Goal: Task Accomplishment & Management: Use online tool/utility

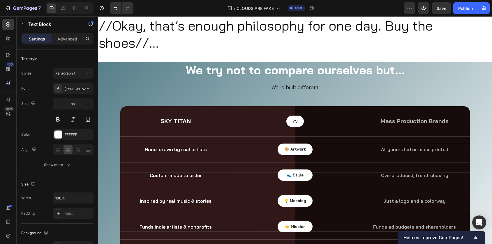
scroll to position [995, 0]
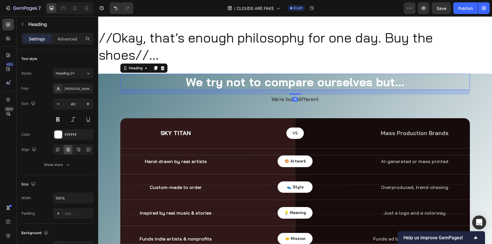
click at [288, 86] on h2 "We try not to compare ourselves but..." at bounding box center [295, 82] width 350 height 16
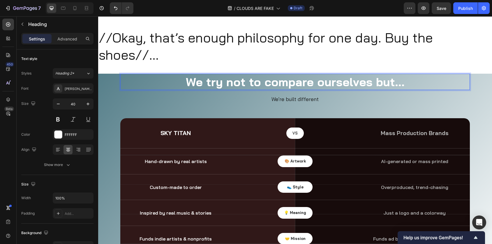
click at [288, 86] on h2 "We try not to compare ourselves but..." at bounding box center [295, 82] width 350 height 16
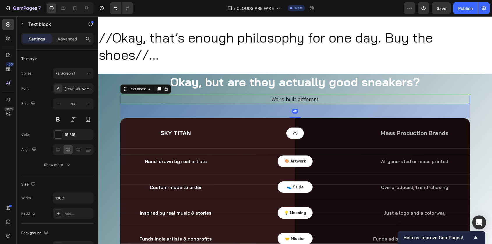
click at [290, 100] on span "We're built different" at bounding box center [295, 99] width 47 height 7
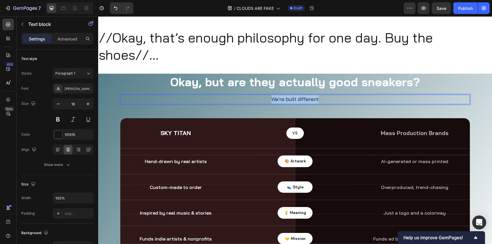
click at [290, 100] on span "We're built different" at bounding box center [295, 99] width 47 height 7
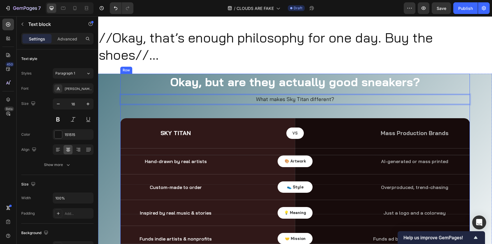
click at [316, 106] on div "Okay, but are they actually good sneakers? Heading What makes Sky Titan differe…" at bounding box center [295, 188] width 350 height 229
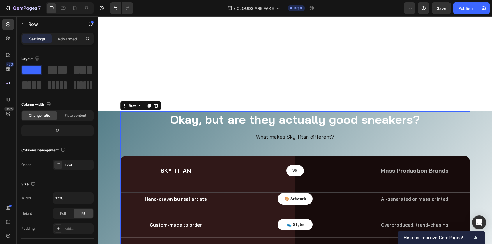
scroll to position [892, 0]
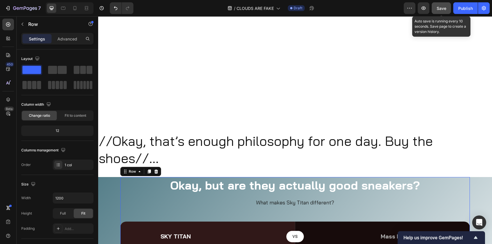
click at [443, 8] on span "Save" at bounding box center [442, 8] width 10 height 5
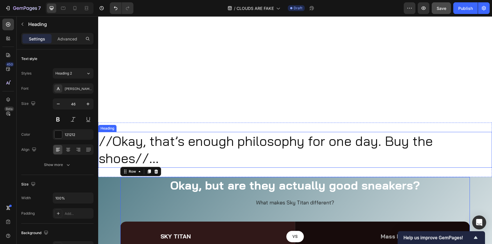
click at [125, 145] on h2 "//Okay, that’s enough philosophy for one day. Buy the shoes//..." at bounding box center [295, 150] width 394 height 36
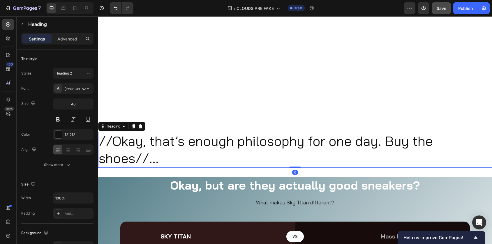
click at [125, 145] on h2 "//Okay, that’s enough philosophy for one day. Buy the shoes//..." at bounding box center [295, 150] width 394 height 36
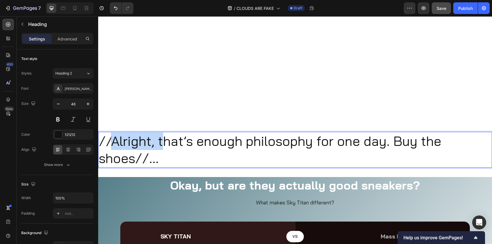
drag, startPoint x: 161, startPoint y: 144, endPoint x: 114, endPoint y: 144, distance: 46.6
click at [114, 144] on p "//Alright, that’s enough philosophy for one day. Buy the shoes//..." at bounding box center [295, 150] width 393 height 35
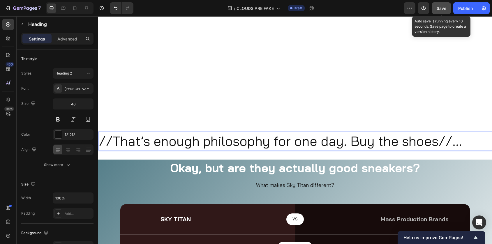
click at [439, 10] on span "Save" at bounding box center [442, 8] width 10 height 5
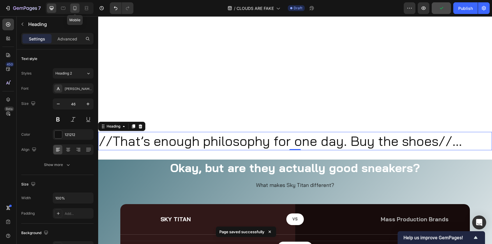
click at [76, 10] on icon at bounding box center [75, 8] width 6 height 6
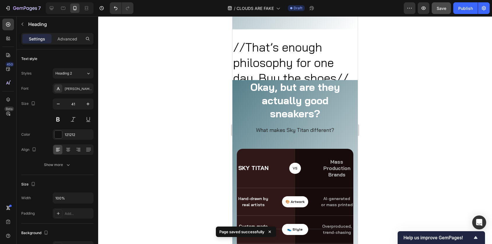
scroll to position [988, 0]
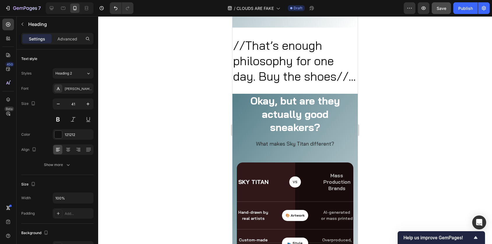
click at [280, 85] on h2 "//That’s enough philosophy for one day. Buy the shoes//..." at bounding box center [295, 61] width 125 height 48
click at [54, 8] on icon at bounding box center [52, 8] width 6 height 6
type input "46"
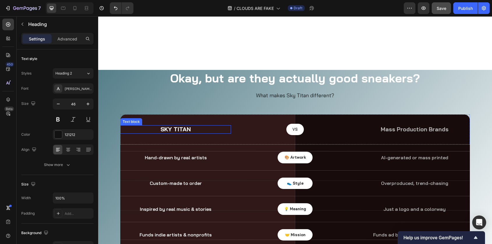
scroll to position [898, 0]
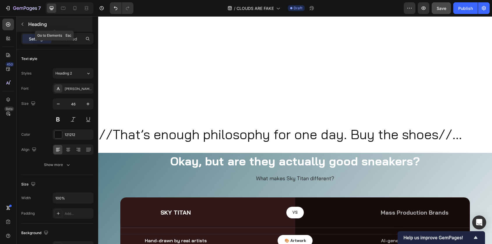
click at [22, 25] on icon "button" at bounding box center [22, 24] width 5 height 5
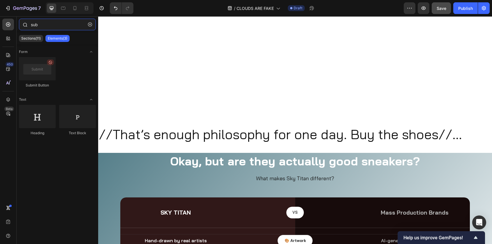
click at [53, 22] on input "sub" at bounding box center [57, 25] width 77 height 12
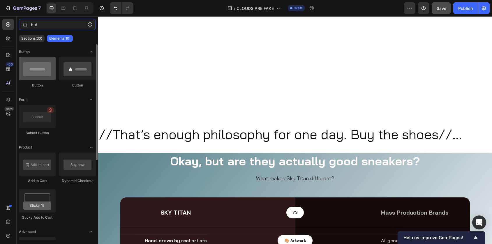
type input "but"
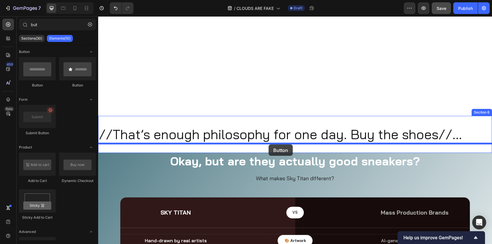
drag, startPoint x: 144, startPoint y: 90, endPoint x: 269, endPoint y: 145, distance: 136.0
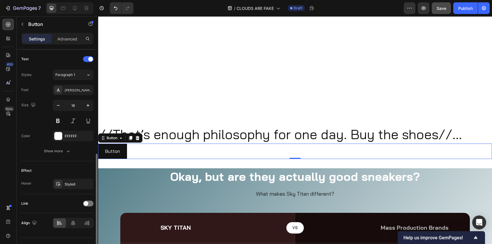
scroll to position [207, 0]
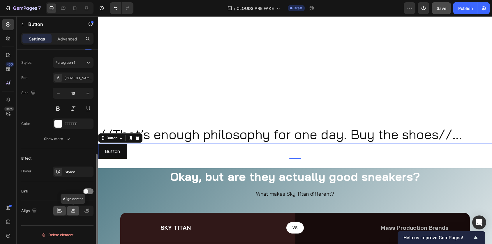
click at [75, 210] on icon at bounding box center [73, 211] width 6 height 6
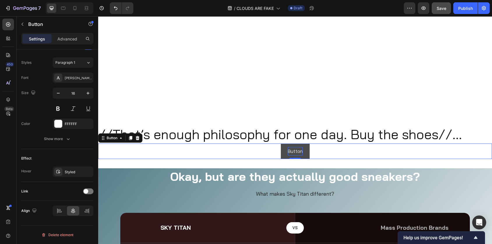
click at [299, 152] on p "Button" at bounding box center [295, 151] width 15 height 8
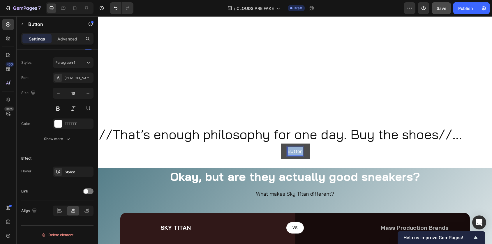
click at [299, 152] on p "Button" at bounding box center [295, 151] width 15 height 8
click at [285, 144] on button "Get" at bounding box center [296, 151] width 22 height 15
click at [280, 144] on button "Get The" at bounding box center [295, 151] width 31 height 15
click at [344, 156] on div "Get The Sneakers Button 0" at bounding box center [295, 151] width 394 height 15
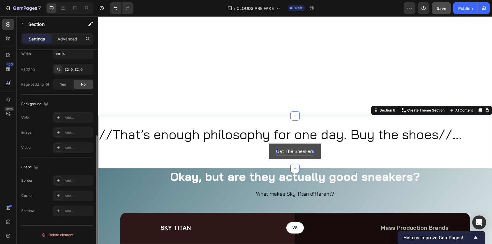
scroll to position [0, 0]
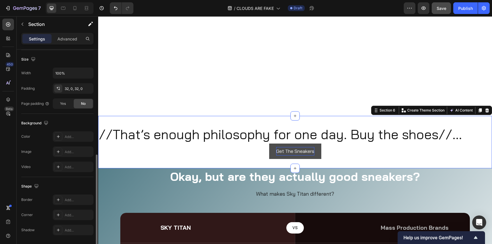
click at [344, 166] on div "//That’s enough philosophy for one day. Buy the shoes//... Heading Get The Snea…" at bounding box center [295, 142] width 394 height 53
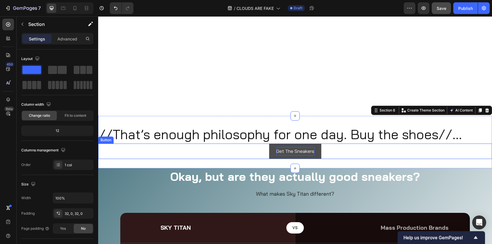
click at [318, 156] on button "Get The Sneakers" at bounding box center [295, 151] width 52 height 15
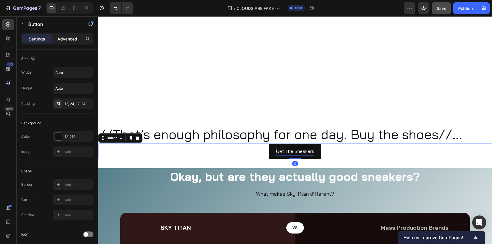
click at [63, 36] on p "Advanced" at bounding box center [67, 39] width 20 height 6
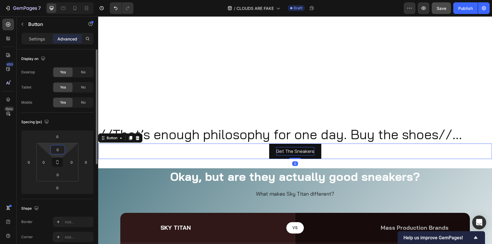
click at [58, 154] on input "0" at bounding box center [58, 149] width 12 height 9
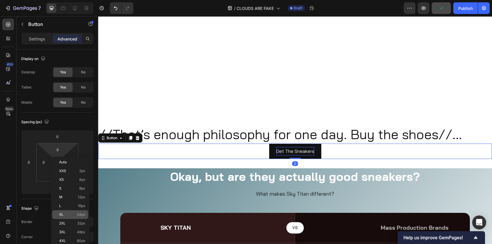
click at [69, 212] on div "XL 24px" at bounding box center [70, 214] width 36 height 9
type input "24"
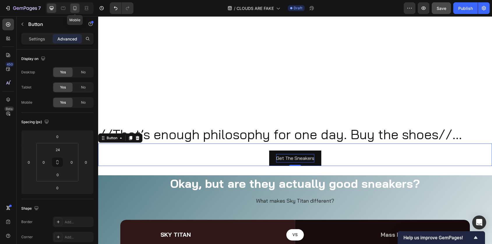
click at [74, 10] on icon at bounding box center [75, 8] width 6 height 6
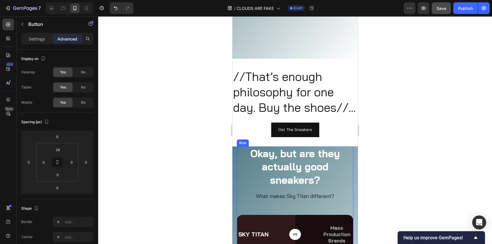
scroll to position [948, 0]
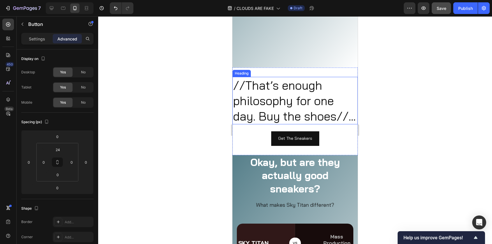
click at [251, 125] on h2 "//That’s enough philosophy for one day. Buy the shoes//..." at bounding box center [295, 101] width 125 height 48
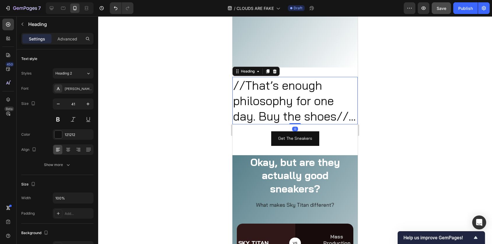
click at [251, 125] on h2 "//That’s enough philosophy for one day. Buy the shoes//..." at bounding box center [295, 101] width 125 height 48
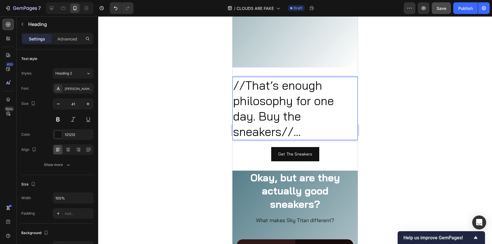
click at [376, 144] on div at bounding box center [295, 130] width 394 height 228
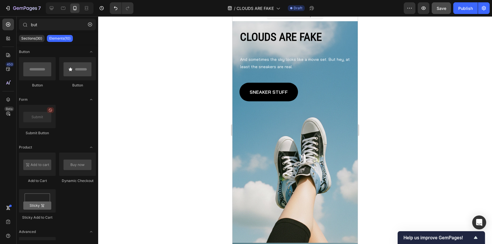
scroll to position [0, 0]
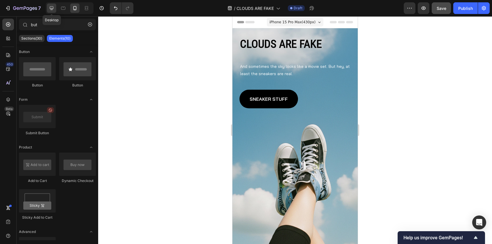
click at [48, 11] on div at bounding box center [51, 7] width 9 height 9
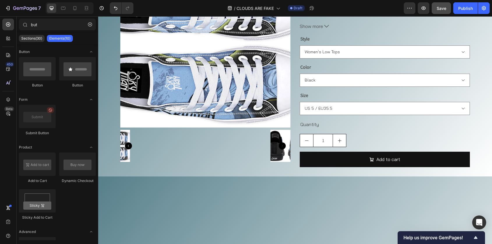
scroll to position [208, 0]
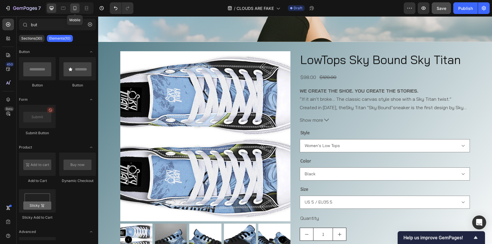
click at [76, 10] on icon at bounding box center [75, 8] width 6 height 6
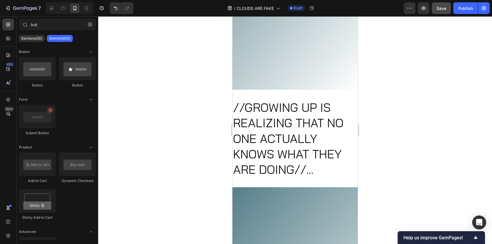
scroll to position [790, 0]
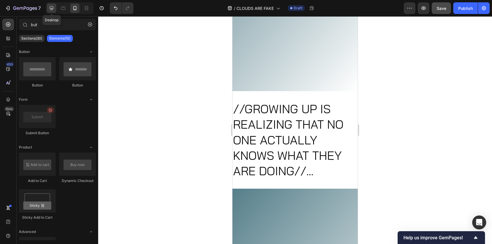
click at [52, 8] on icon at bounding box center [52, 8] width 6 height 6
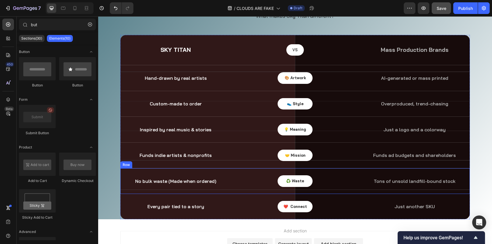
scroll to position [1276, 0]
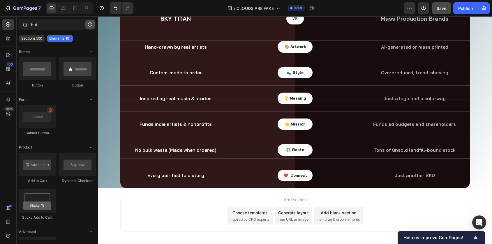
click at [89, 23] on icon "button" at bounding box center [90, 24] width 4 height 4
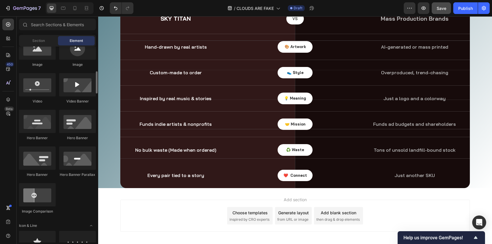
scroll to position [205, 0]
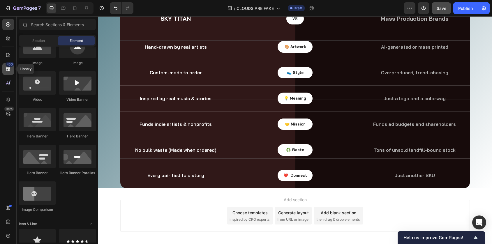
click at [10, 67] on icon at bounding box center [8, 69] width 6 height 6
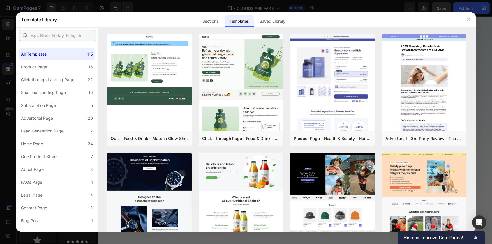
click at [57, 33] on input "text" at bounding box center [57, 36] width 77 height 12
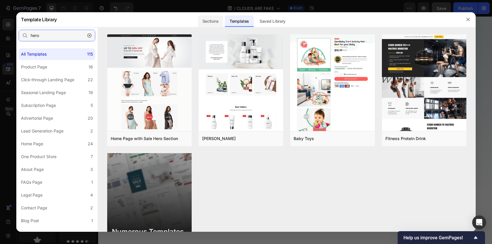
type input "hero"
click at [211, 21] on div "Sections" at bounding box center [210, 21] width 25 height 12
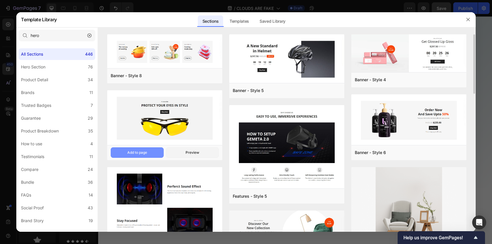
click at [148, 151] on button "Add to page" at bounding box center [137, 153] width 53 height 10
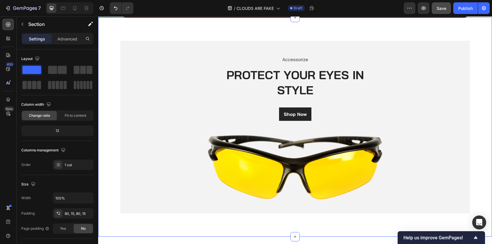
scroll to position [1448, 0]
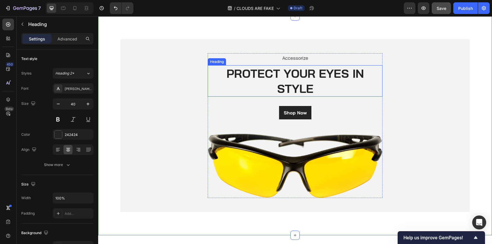
click at [256, 80] on p "PROTECT YOUR EYES IN STYLE" at bounding box center [295, 81] width 174 height 30
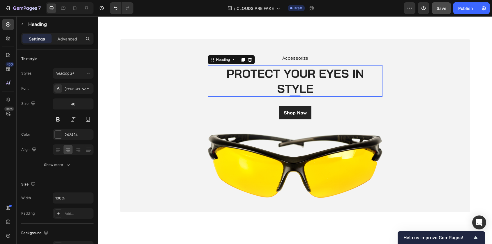
click at [256, 80] on p "PROTECT YOUR EYES IN STYLE" at bounding box center [295, 81] width 174 height 30
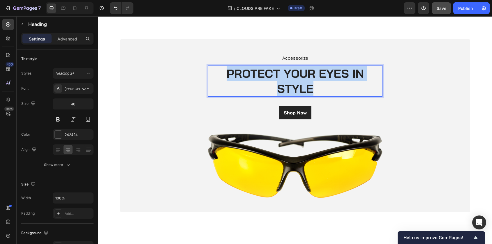
click at [256, 80] on p "PROTECT YOUR EYES IN STYLE" at bounding box center [295, 81] width 174 height 30
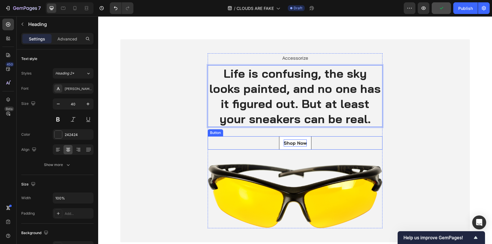
click at [293, 142] on div "Shop Now" at bounding box center [295, 143] width 23 height 7
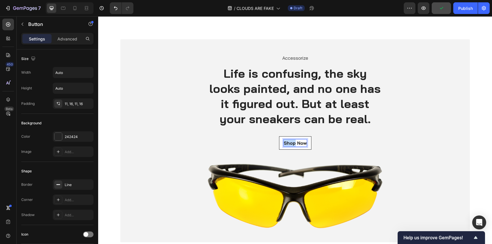
click at [293, 142] on div "Shop Now" at bounding box center [295, 143] width 23 height 7
click at [293, 142] on p "Shop Now" at bounding box center [295, 143] width 23 height 7
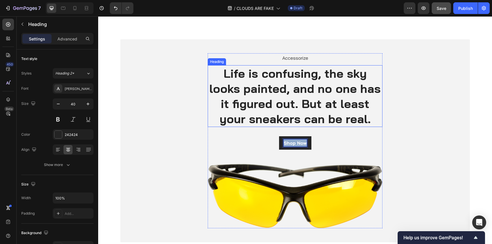
click at [305, 90] on p "Life is confusing, the sky looks painted, and no one has it figured out. But at…" at bounding box center [295, 96] width 174 height 61
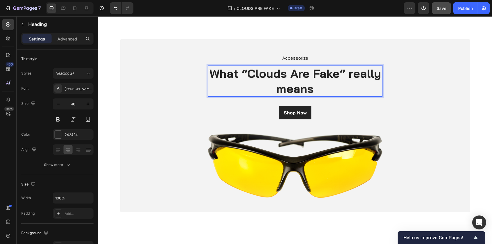
click at [242, 74] on p "What “Clouds Are Fake” really means" at bounding box center [295, 81] width 174 height 30
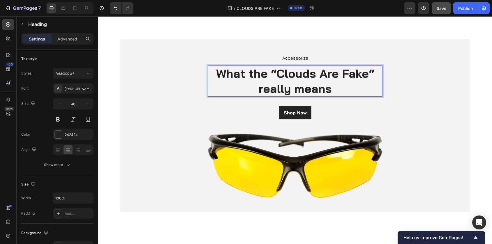
click at [259, 89] on p "What the “Clouds Are Fake” really means" at bounding box center [295, 81] width 174 height 30
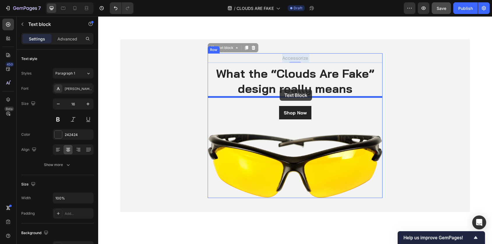
drag, startPoint x: 280, startPoint y: 59, endPoint x: 280, endPoint y: 90, distance: 31.5
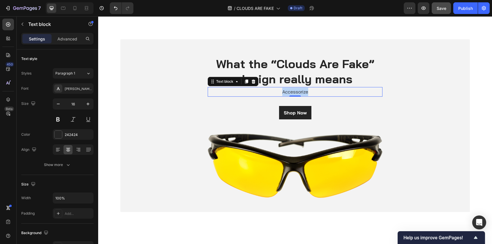
click at [301, 94] on p "Accessorize" at bounding box center [295, 92] width 174 height 8
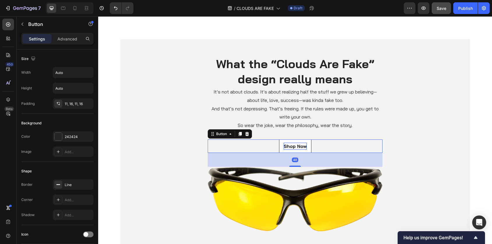
click at [296, 143] on p "Shop Now" at bounding box center [295, 146] width 23 height 7
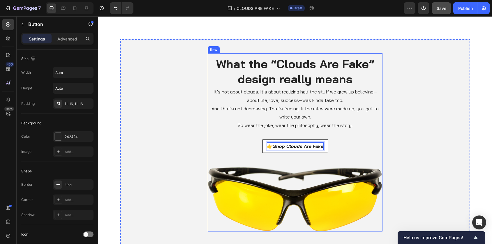
click at [344, 164] on div "👉 Shop Clouds Are Fake Button 48" at bounding box center [295, 148] width 175 height 37
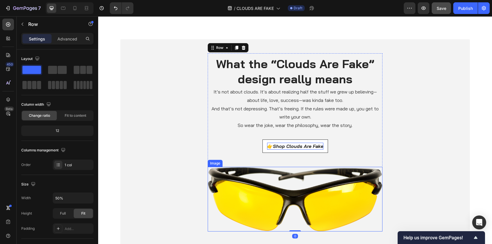
click at [320, 193] on img at bounding box center [295, 199] width 175 height 65
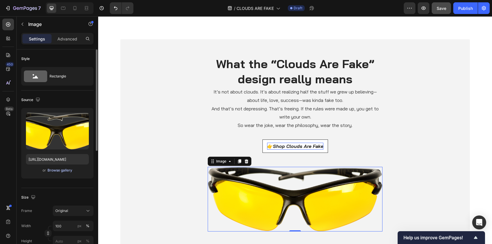
click at [60, 170] on div "Browse gallery" at bounding box center [60, 170] width 25 height 5
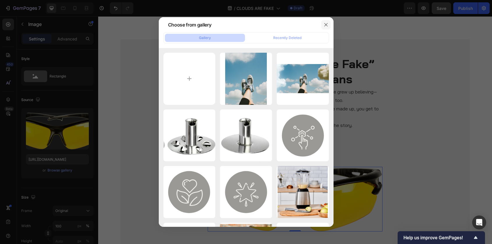
click at [325, 24] on icon "button" at bounding box center [325, 24] width 3 height 3
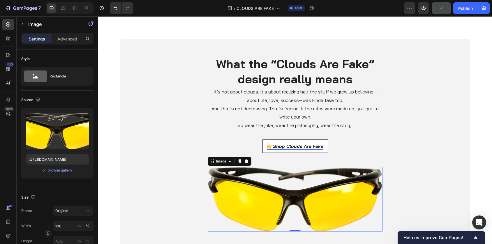
click at [243, 212] on img at bounding box center [295, 199] width 175 height 65
click at [58, 159] on input "[URL][DOMAIN_NAME]" at bounding box center [57, 159] width 63 height 10
click at [57, 171] on div "Browse gallery" at bounding box center [60, 170] width 25 height 5
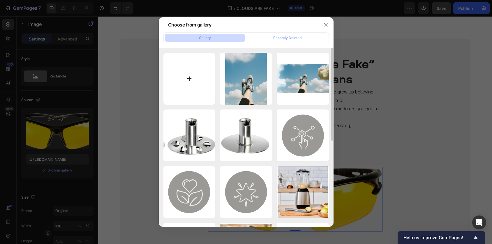
click at [187, 65] on input "file" at bounding box center [190, 79] width 52 height 52
type input "C:\fakepath\Cloud 1.jpg"
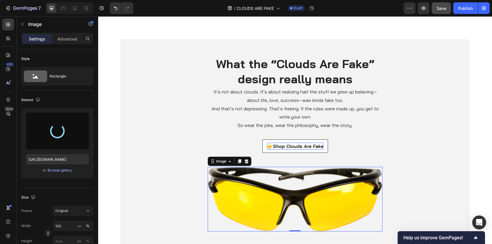
type input "[URL][DOMAIN_NAME]"
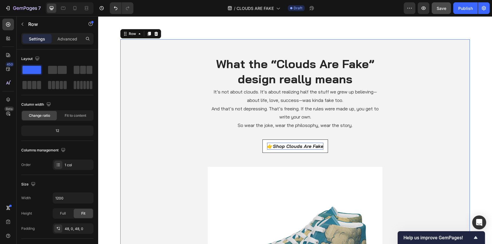
click at [189, 182] on div "What the “Clouds Are Fake” design really means Heading It’s not about clouds. I…" at bounding box center [295, 197] width 350 height 289
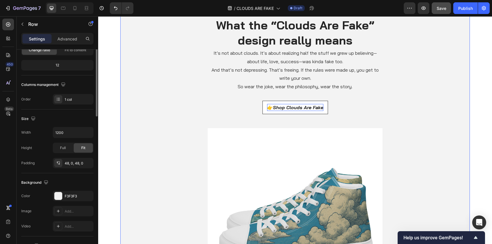
scroll to position [98, 0]
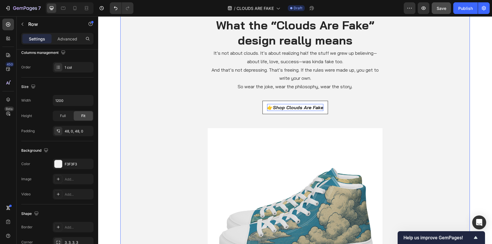
click at [187, 139] on div "What the “Clouds Are Fake” design really means Heading It’s not about clouds. I…" at bounding box center [295, 159] width 350 height 289
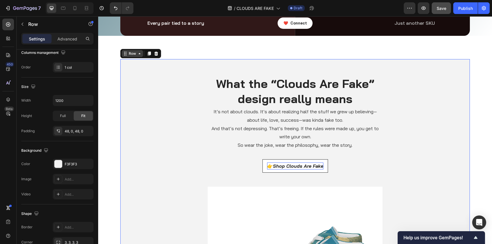
click at [135, 55] on div "Row" at bounding box center [133, 53] width 10 height 5
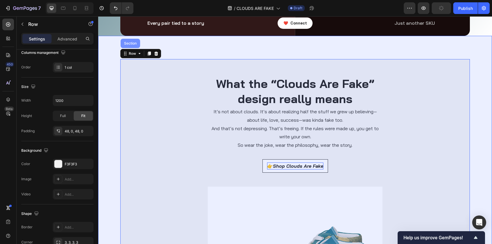
click at [134, 45] on div "Section" at bounding box center [130, 43] width 15 height 3
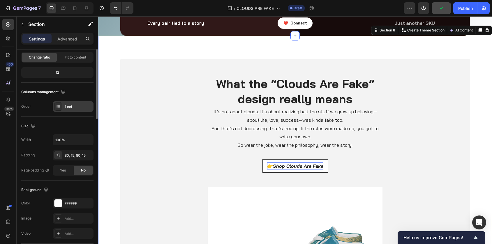
scroll to position [81, 0]
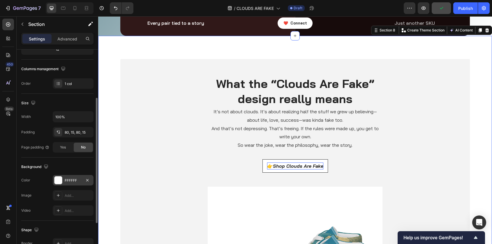
click at [66, 178] on div "FFFFFF" at bounding box center [73, 180] width 17 height 5
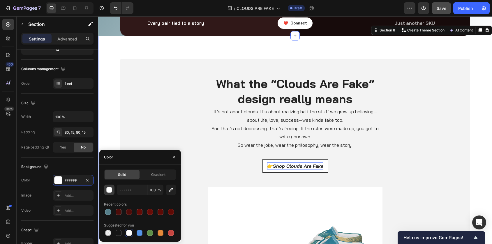
click at [110, 191] on div "button" at bounding box center [110, 190] width 6 height 6
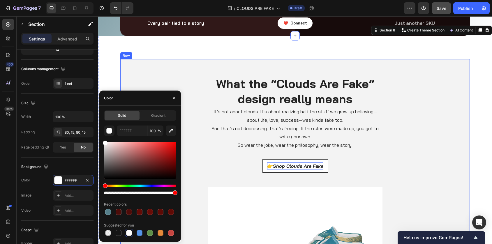
click at [155, 81] on div "What the “Clouds Are Fake” design really means Heading It’s not about clouds. I…" at bounding box center [295, 217] width 350 height 289
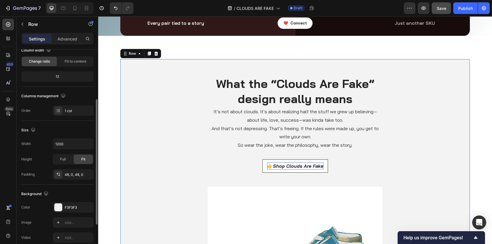
scroll to position [92, 0]
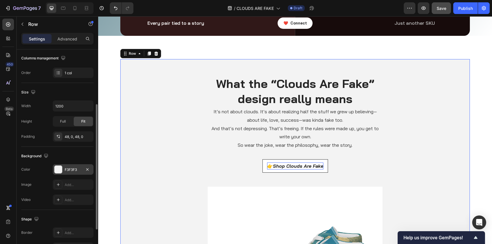
click at [71, 171] on div "F3F3F3" at bounding box center [73, 169] width 17 height 5
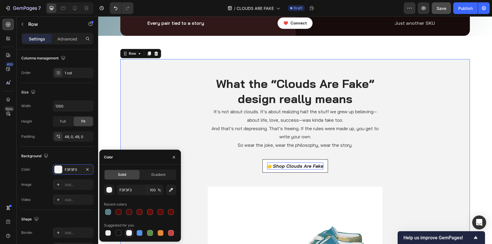
click at [127, 232] on div at bounding box center [129, 233] width 6 height 6
type input "FFFFFF"
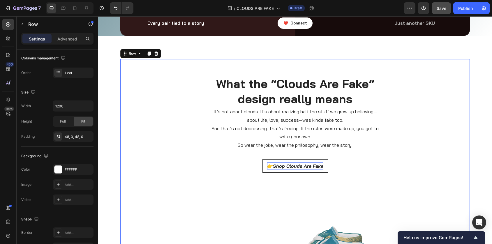
click at [168, 114] on div "What the “Clouds Are Fake” design really means Heading It’s not about clouds. I…" at bounding box center [295, 217] width 350 height 289
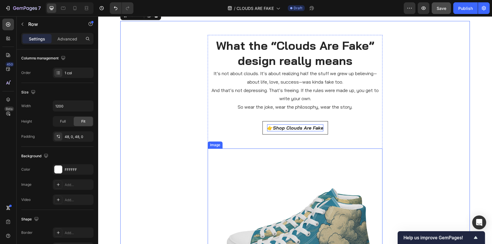
scroll to position [1438, 0]
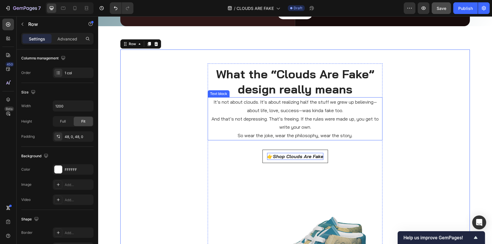
click at [263, 124] on p "And that’s not depressing. That’s freeing. If the rules were made up, you get t…" at bounding box center [295, 123] width 174 height 17
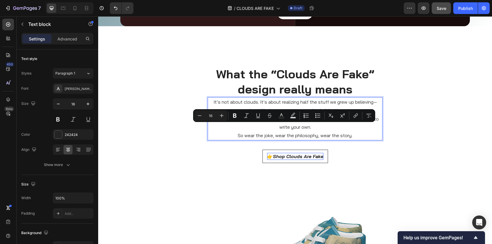
click at [263, 124] on p "And that’s not depressing. That’s freeing. If the rules were made up, you get t…" at bounding box center [295, 123] width 174 height 17
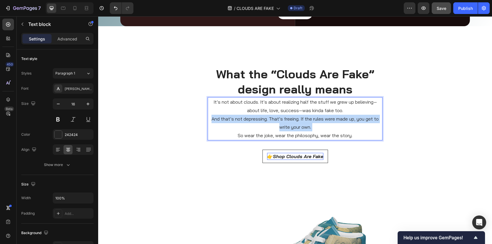
click at [263, 124] on p "And that’s not depressing. That’s freeing. If the rules were made up, you get t…" at bounding box center [295, 123] width 174 height 17
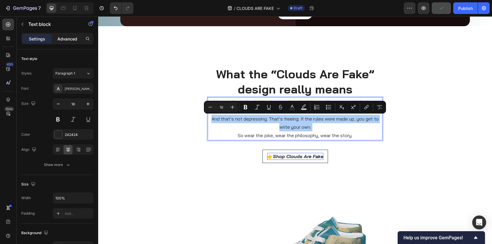
click at [68, 40] on p "Advanced" at bounding box center [67, 39] width 20 height 6
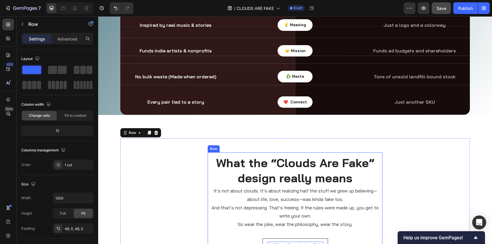
scroll to position [1319, 0]
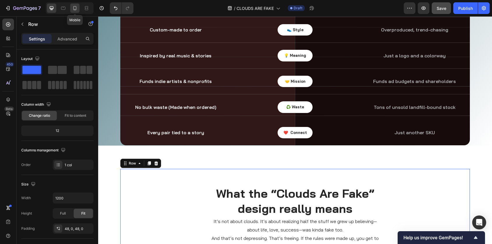
click at [77, 6] on icon at bounding box center [75, 8] width 6 height 6
type input "100%"
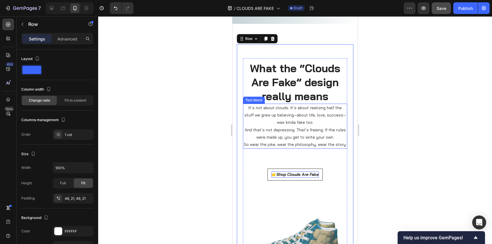
scroll to position [1515, 0]
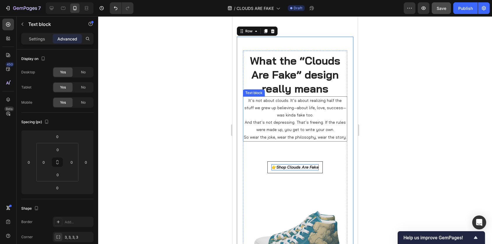
click at [328, 115] on p "It’s not about clouds. It’s about realizing half the stuff we grew up believing…" at bounding box center [295, 108] width 103 height 22
click at [292, 117] on p "It’s not about clouds. It’s about realizing half the stuff we grew up believing…" at bounding box center [295, 108] width 103 height 22
click at [288, 109] on p "It’s not about clouds. It’s about realizing half the stuff we grew up believing…" at bounding box center [295, 108] width 103 height 22
click at [289, 108] on p "It’s not about clouds. It’s about realizing half the stuff we grew up believing…" at bounding box center [295, 108] width 103 height 22
click at [288, 108] on p "It’s not about clouds. It’s about realizing half the stuff we grew up believing…" at bounding box center [295, 108] width 103 height 22
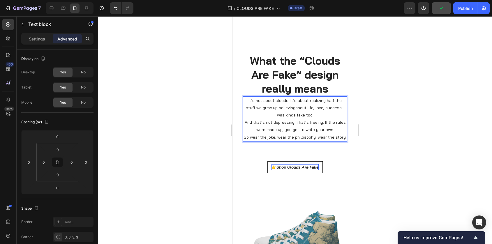
click at [287, 109] on p "It’s not about clouds. It’s about realizing half the stuff we grew up believing…" at bounding box center [295, 108] width 103 height 22
click at [289, 109] on p "It’s not about clouds. It’s about realizing half the stuff we grew up believing…" at bounding box center [295, 108] width 103 height 22
click at [290, 109] on p "It’s not about clouds. It’s about realizing half the stuff we grew up believing…" at bounding box center [295, 108] width 103 height 22
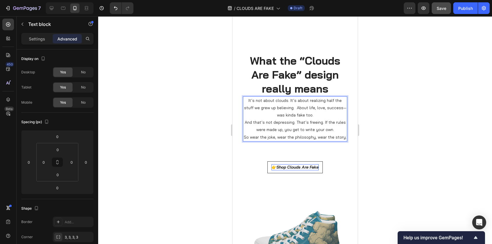
click at [336, 108] on p "It’s not about clouds. It’s about realizing half the stuff we grew up believing…" at bounding box center [295, 108] width 103 height 22
click at [287, 117] on p "It’s not about clouds. It’s about realizing half the stuff we grew up believing…" at bounding box center [295, 108] width 103 height 22
click at [331, 109] on p "It’s not about clouds. It’s about realizing half the stuff we grew up believing…" at bounding box center [295, 108] width 103 height 22
click at [318, 116] on p "It’s not about clouds. It’s about realizing half the stuff we grew up believing…" at bounding box center [295, 108] width 103 height 22
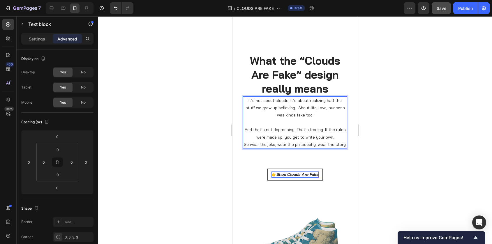
click at [334, 136] on p "And that’s not depressing. That’s freeing. If the rules were made up, you get t…" at bounding box center [295, 133] width 103 height 15
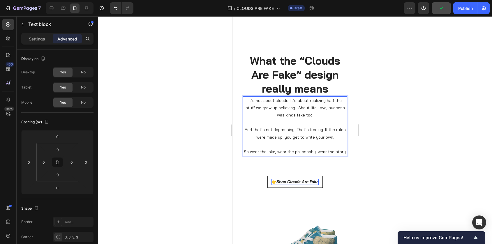
click at [423, 151] on div at bounding box center [295, 130] width 394 height 228
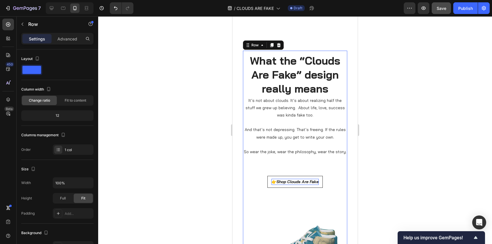
click at [298, 187] on button "👉 Shop Clouds Are Fake" at bounding box center [295, 182] width 55 height 12
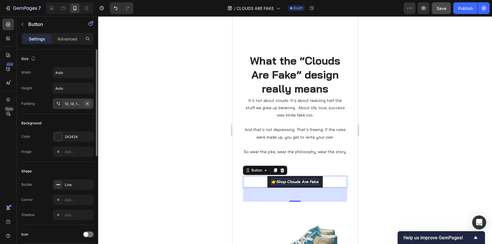
click at [87, 103] on icon "button" at bounding box center [87, 103] width 2 height 2
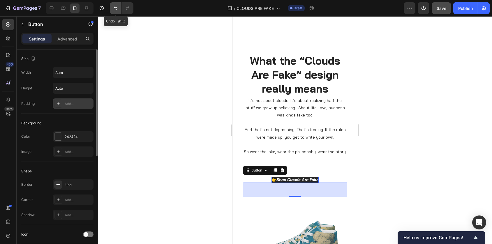
click at [117, 9] on icon "Undo/Redo" at bounding box center [116, 8] width 6 height 6
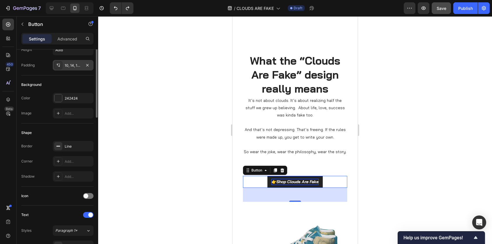
scroll to position [0, 0]
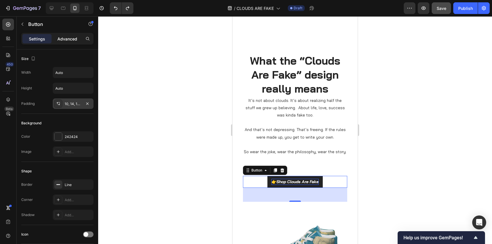
click at [69, 40] on p "Advanced" at bounding box center [67, 39] width 20 height 6
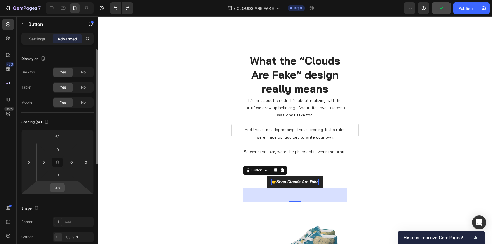
click at [58, 186] on input "48" at bounding box center [58, 188] width 12 height 9
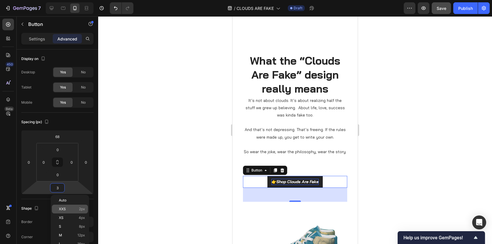
click at [62, 208] on span "XXS" at bounding box center [62, 209] width 7 height 4
type input "2"
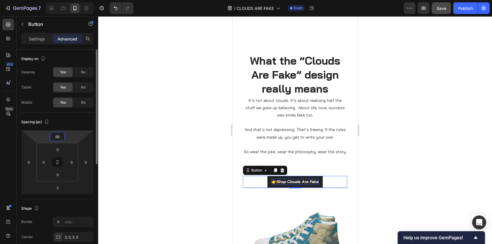
click at [61, 138] on input "68" at bounding box center [58, 136] width 12 height 9
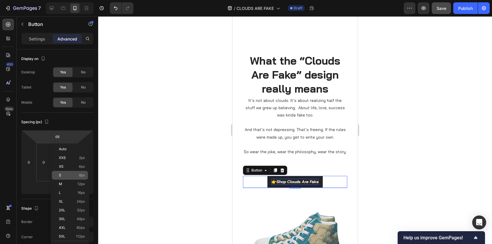
click at [63, 171] on div "S 8px" at bounding box center [70, 175] width 36 height 9
type input "8"
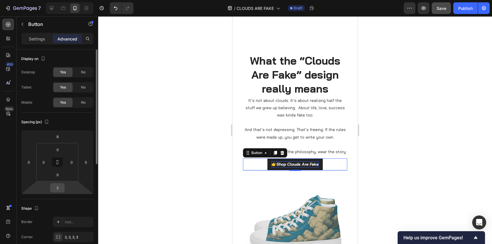
click at [58, 188] on input "2" at bounding box center [58, 188] width 12 height 9
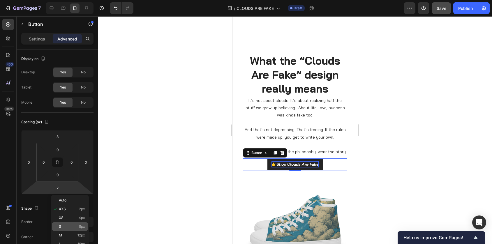
click at [65, 223] on div "S 8px" at bounding box center [70, 226] width 36 height 9
type input "8"
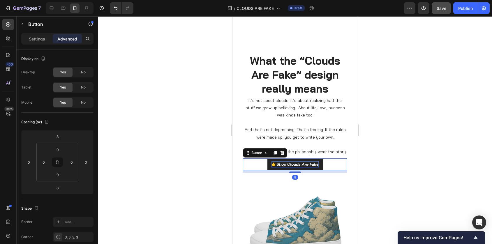
click at [150, 167] on div at bounding box center [295, 130] width 394 height 228
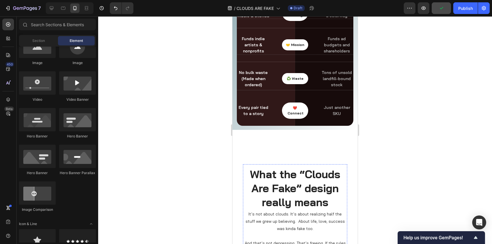
scroll to position [1374, 0]
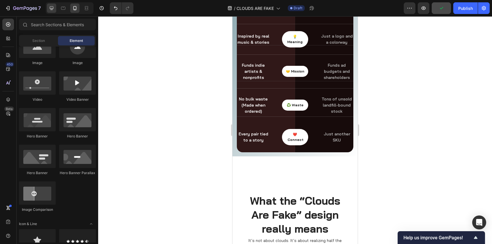
click at [55, 8] on div at bounding box center [51, 7] width 9 height 9
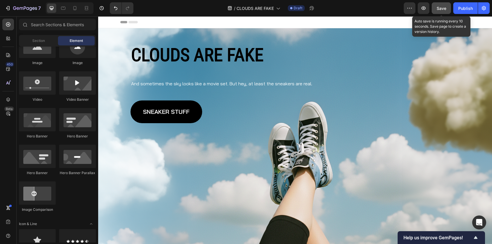
click at [443, 10] on span "Save" at bounding box center [442, 8] width 10 height 5
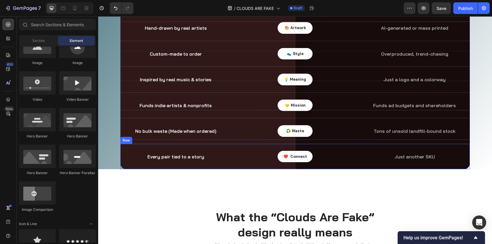
scroll to position [1128, 0]
